Goal: Information Seeking & Learning: Learn about a topic

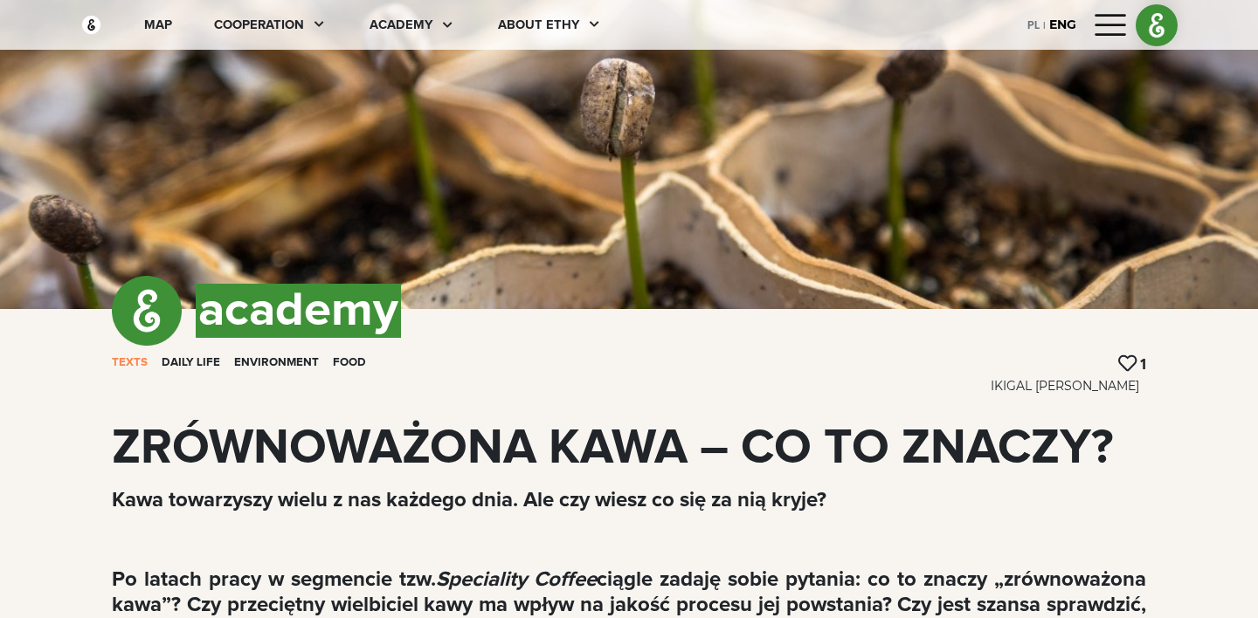
click at [1075, 386] on div "IKIGAL [PERSON_NAME]" at bounding box center [1067, 386] width 155 height 18
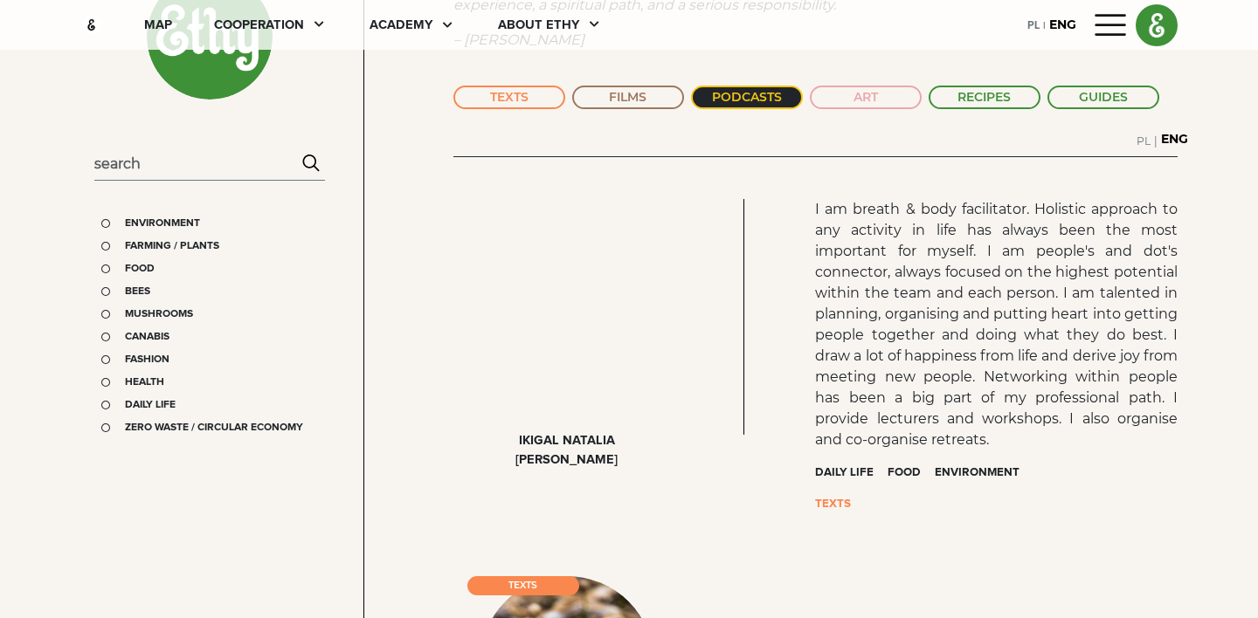
scroll to position [192, 0]
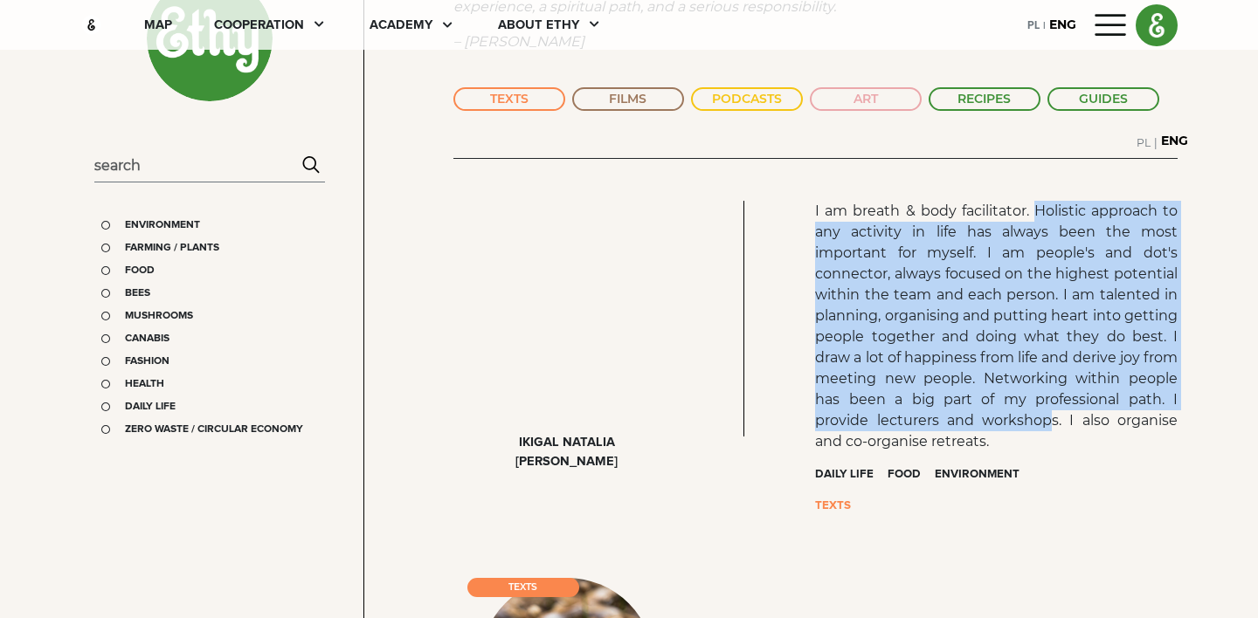
drag, startPoint x: 1037, startPoint y: 205, endPoint x: 1056, endPoint y: 418, distance: 213.9
click at [1056, 419] on span "I am breath & body facilitator. Holistic approach to any activity in life has a…" at bounding box center [996, 326] width 362 height 247
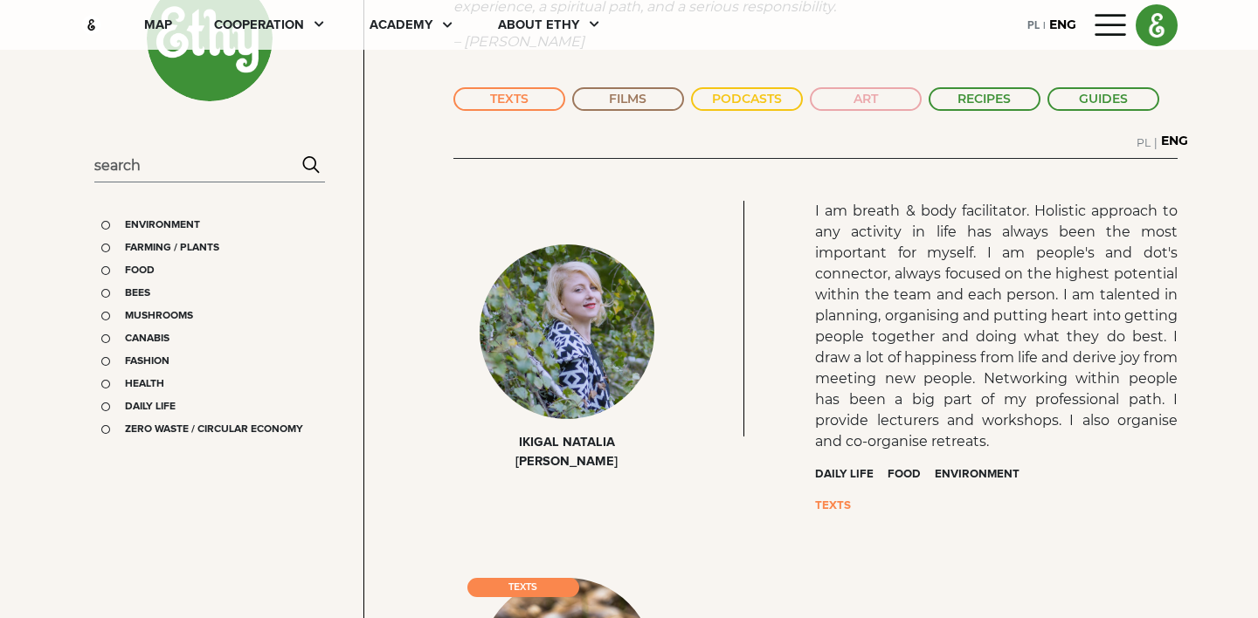
click at [1030, 450] on p "I am breath & body facilitator. Holistic approach to any activity in life has a…" at bounding box center [996, 327] width 362 height 252
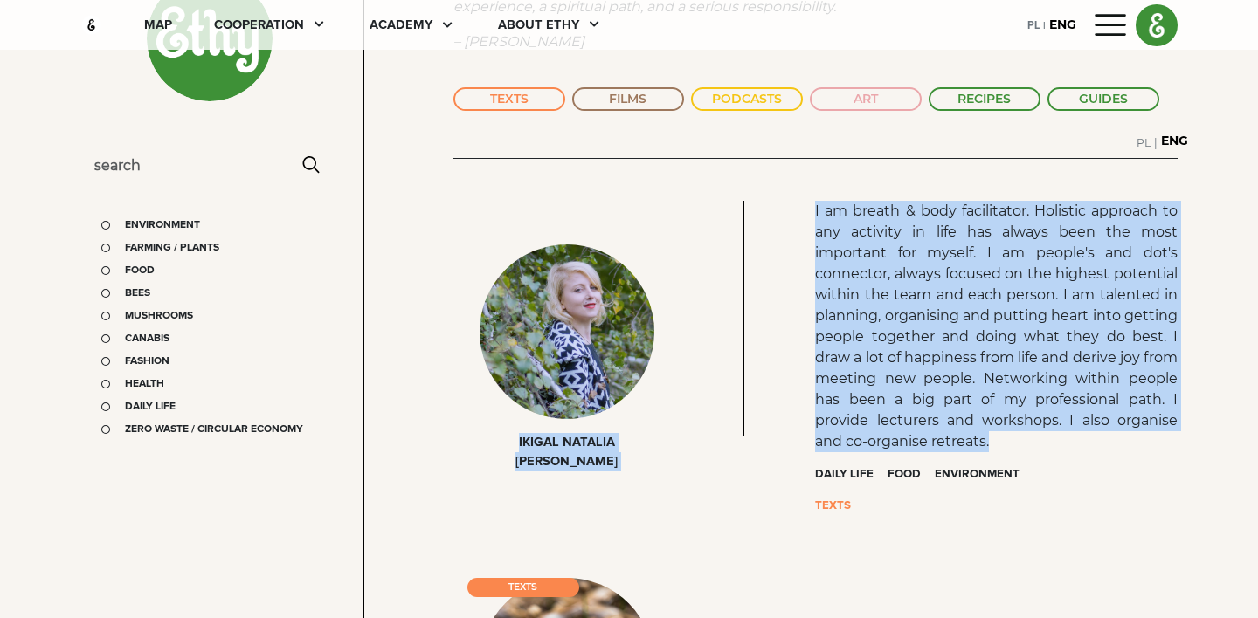
drag, startPoint x: 1001, startPoint y: 442, endPoint x: 796, endPoint y: 194, distance: 321.3
click at [829, 222] on p "I am breath & body facilitator. Holistic approach to any activity in life has a…" at bounding box center [996, 327] width 362 height 252
drag, startPoint x: 816, startPoint y: 215, endPoint x: 1023, endPoint y: 446, distance: 310.5
click at [1023, 446] on p "I am breath & body facilitator. Holistic approach to any activity in life has a…" at bounding box center [996, 327] width 362 height 252
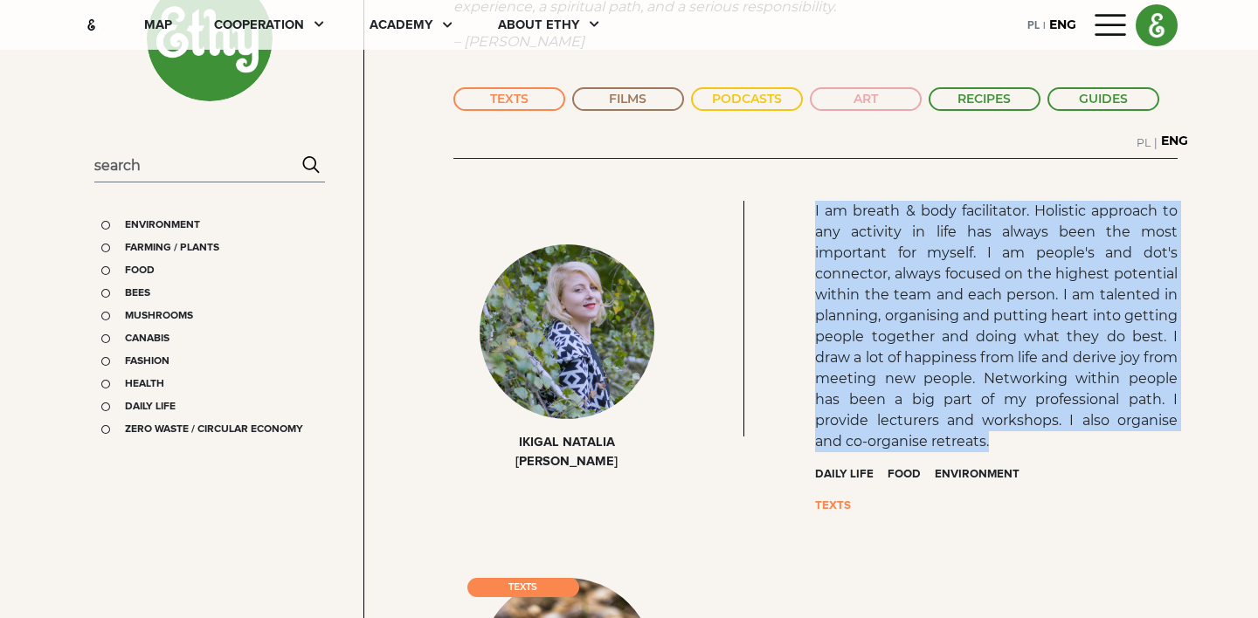
copy span "I am breath & body facilitator. Holistic approach to any activity in life has a…"
